Goal: Find specific page/section: Find specific page/section

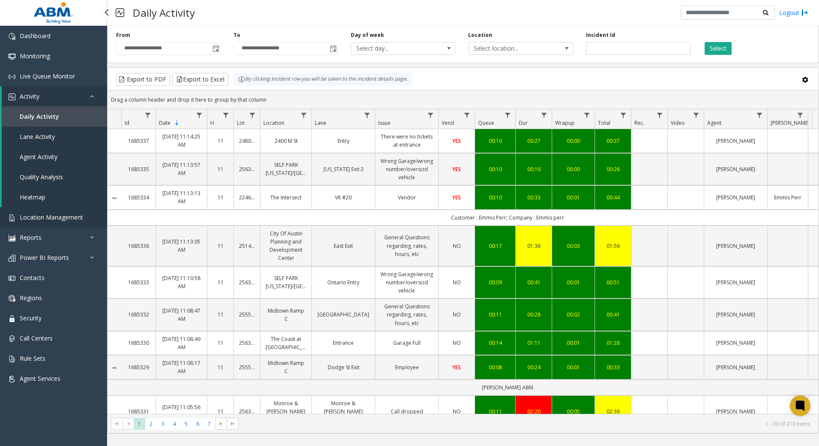
scroll to position [626, 0]
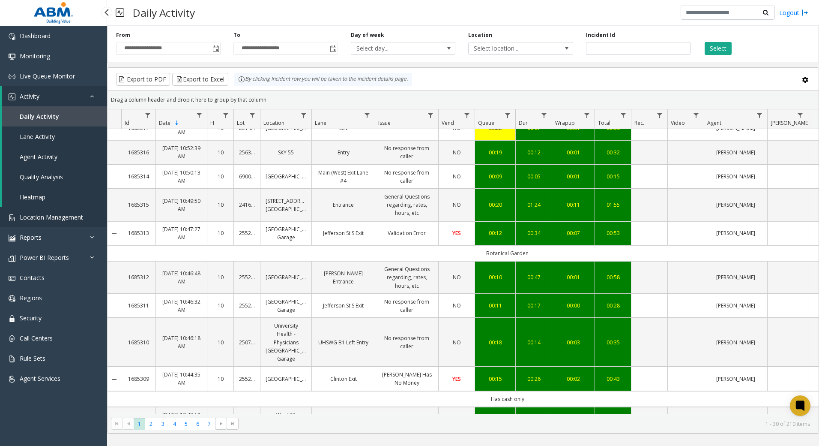
click at [53, 220] on span "Location Management" at bounding box center [51, 217] width 63 height 8
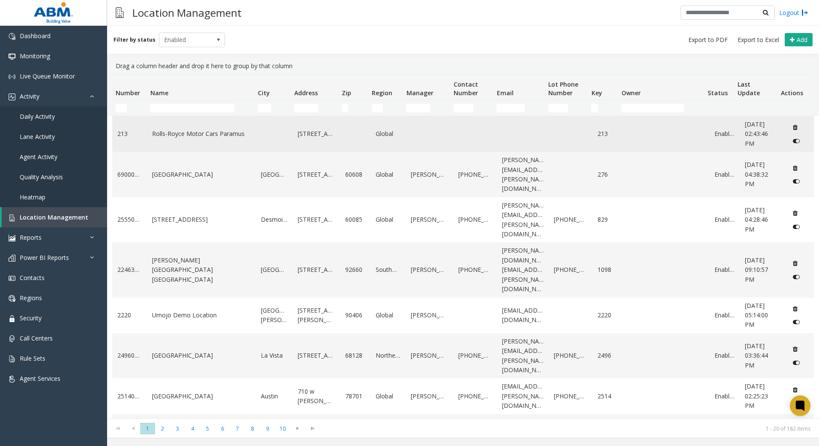
click at [177, 116] on td "Rolls-Royce Motor Cars Paramus" at bounding box center [201, 134] width 109 height 36
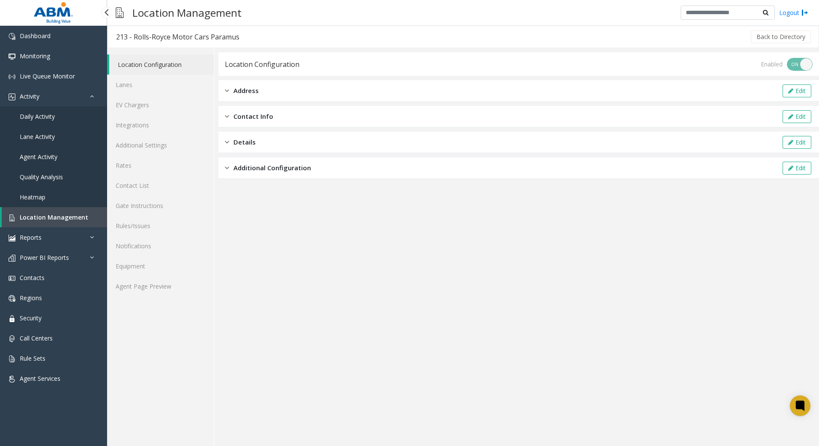
click at [33, 216] on span "Location Management" at bounding box center [54, 217] width 69 height 8
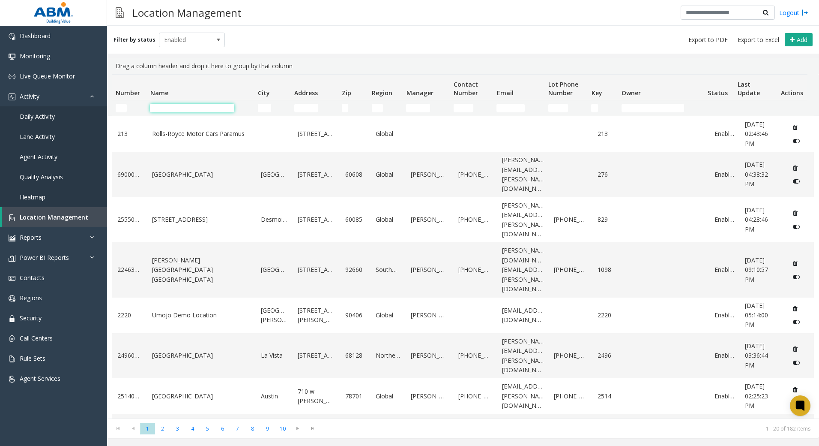
click at [198, 105] on input "Name Filter" at bounding box center [192, 108] width 84 height 9
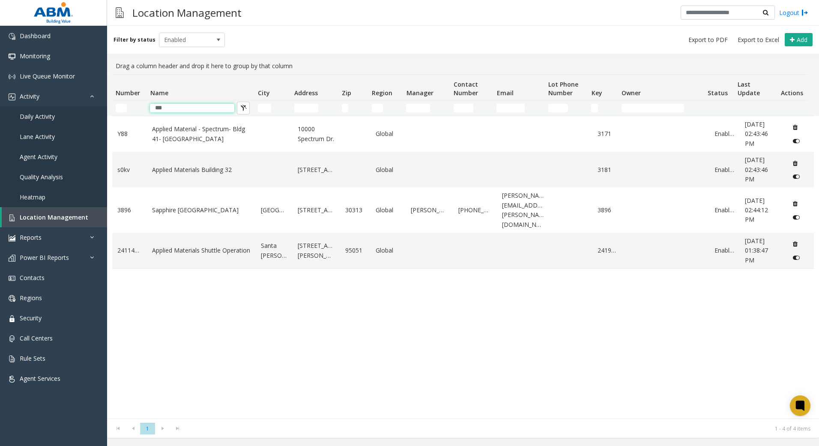
type input "***"
click at [195, 255] on link "Applied Materials Shuttle Operation" at bounding box center [201, 250] width 99 height 9
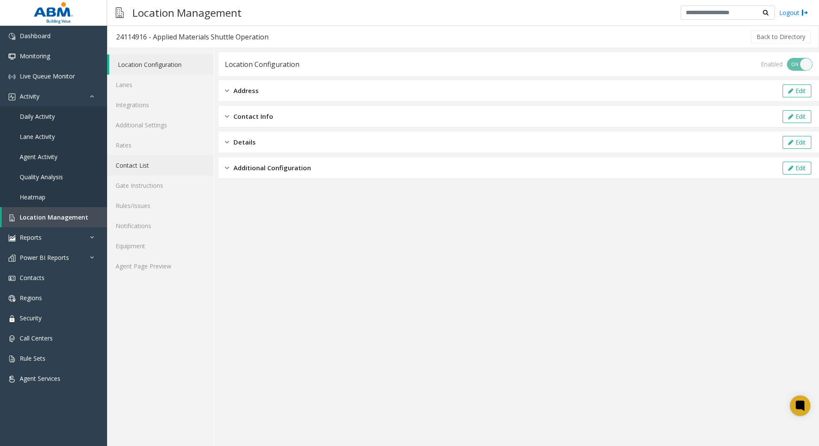
click at [181, 171] on link "Contact List" at bounding box center [160, 165] width 107 height 20
